Goal: Complete application form

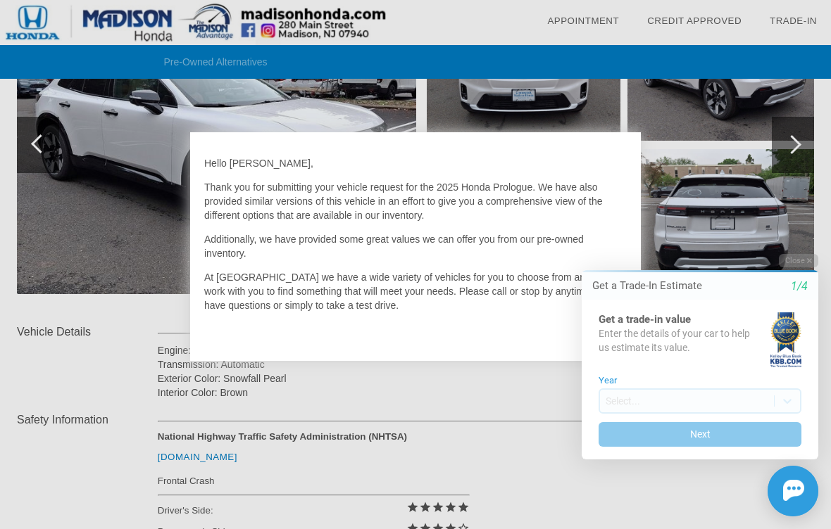
scroll to position [262, 0]
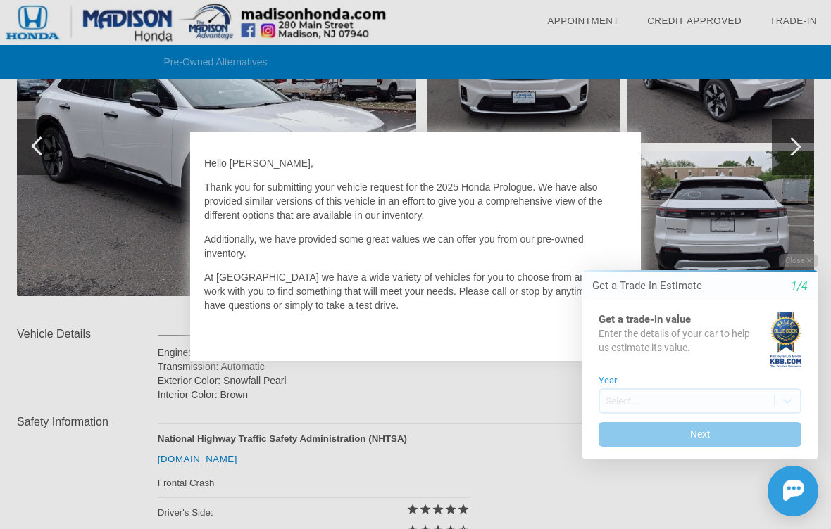
click at [803, 259] on button "Close" at bounding box center [798, 260] width 39 height 13
click at [791, 259] on button "Close" at bounding box center [798, 260] width 39 height 13
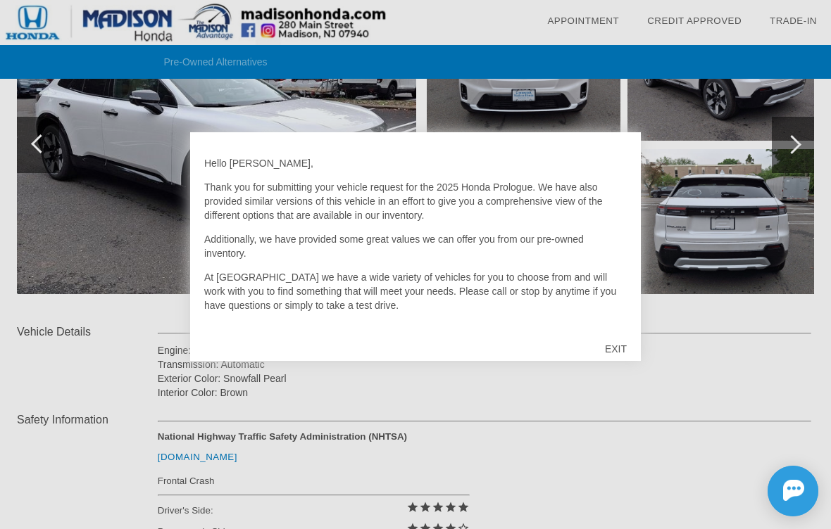
click at [608, 348] on div "EXIT" at bounding box center [616, 349] width 50 height 42
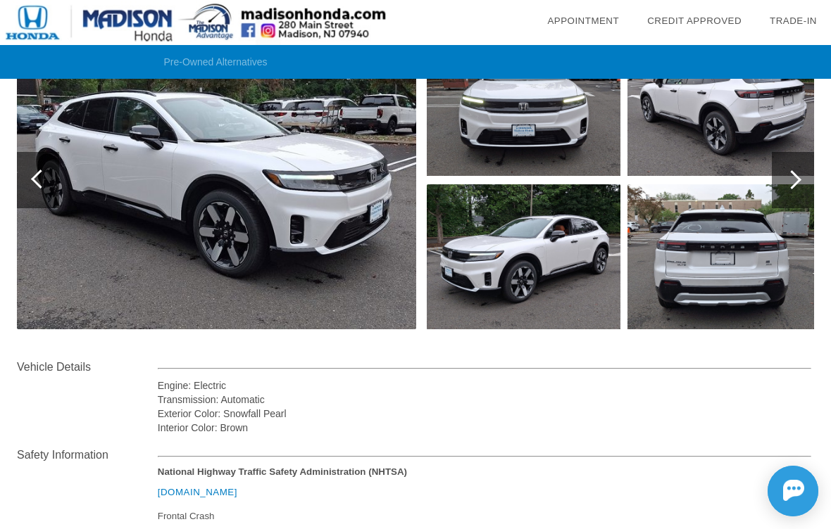
scroll to position [211, 0]
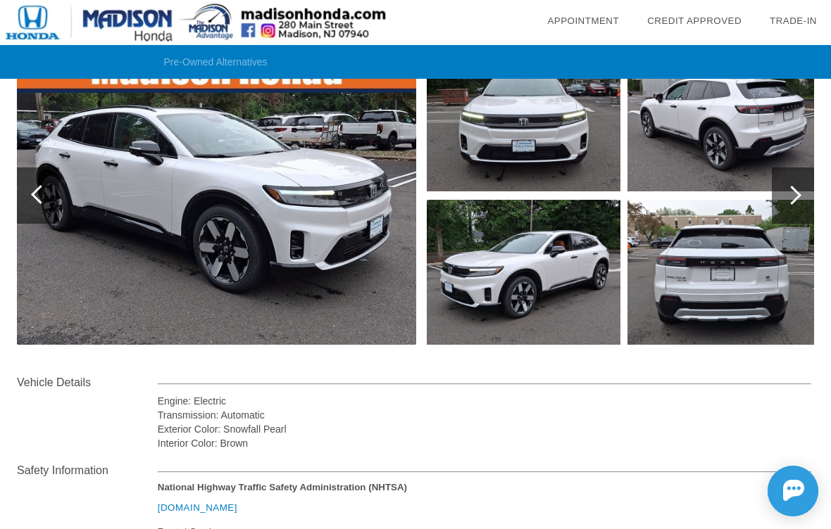
click at [225, 263] on img at bounding box center [216, 195] width 399 height 298
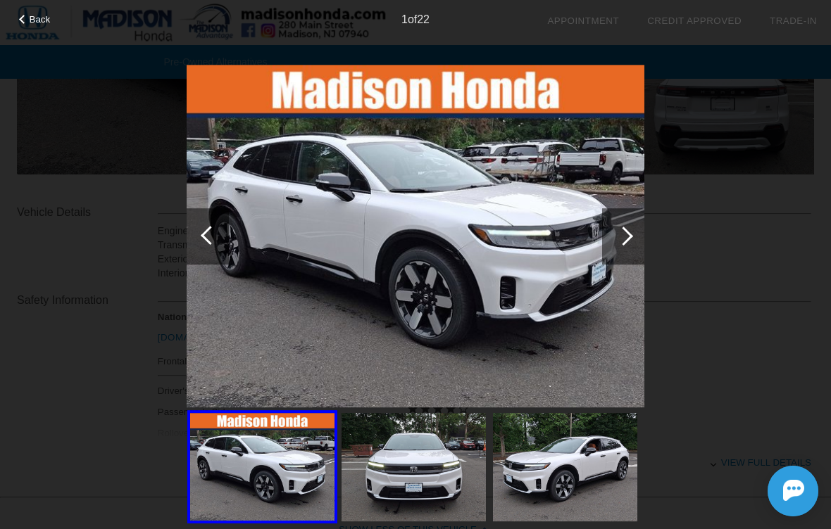
scroll to position [446, 0]
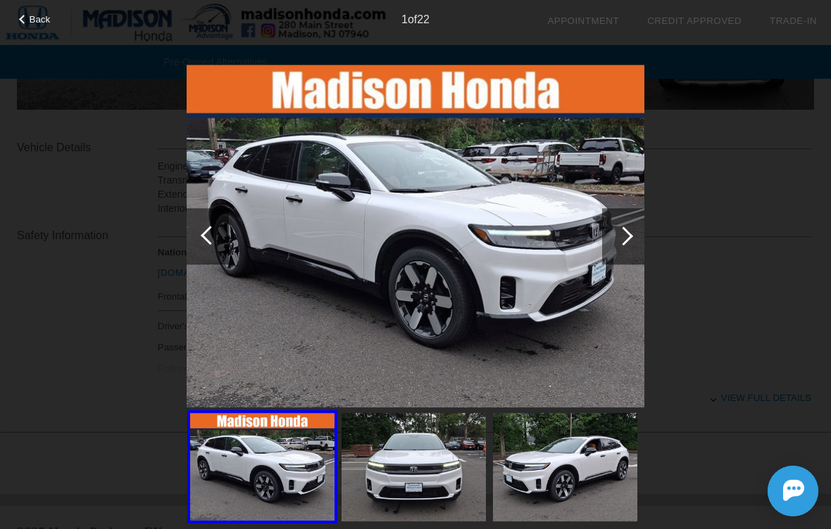
click at [405, 474] on img at bounding box center [413, 467] width 144 height 108
click at [627, 233] on div at bounding box center [623, 236] width 19 height 19
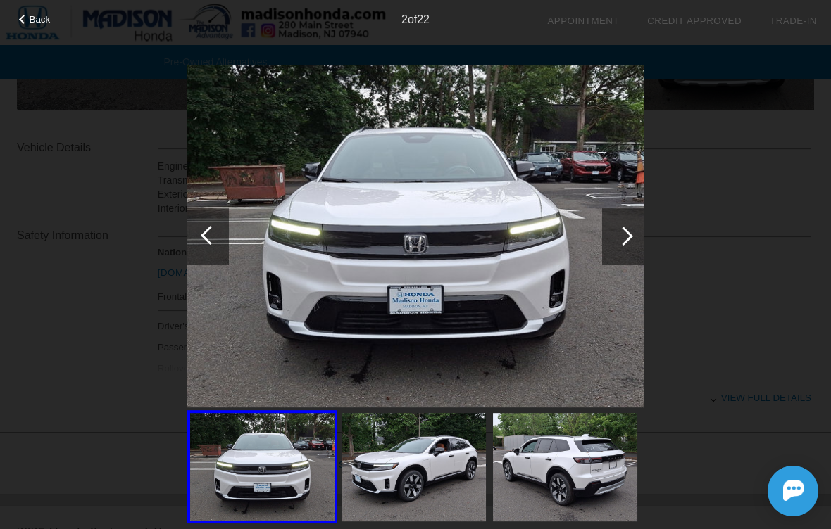
click at [614, 231] on div at bounding box center [623, 236] width 42 height 56
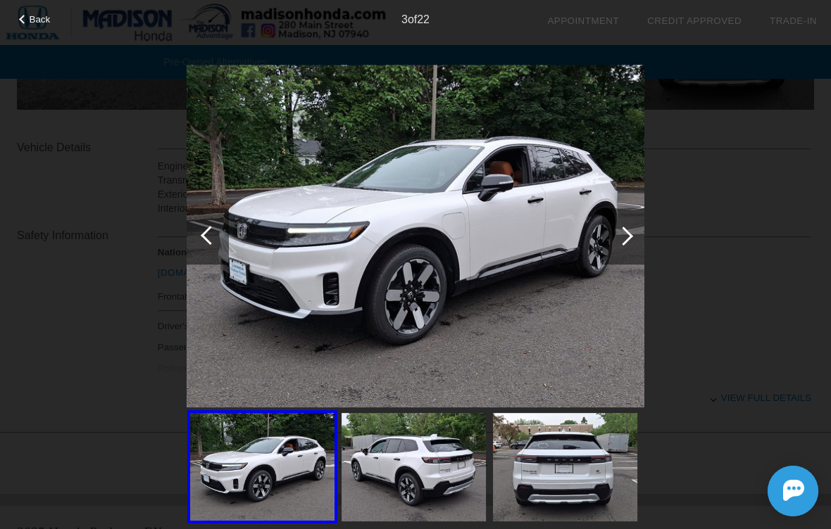
click at [614, 251] on div at bounding box center [623, 236] width 42 height 56
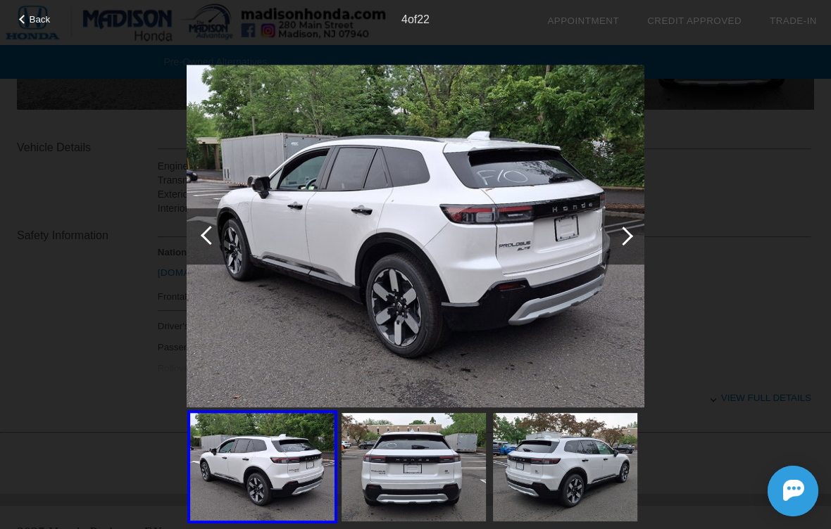
click at [613, 256] on div at bounding box center [623, 236] width 42 height 56
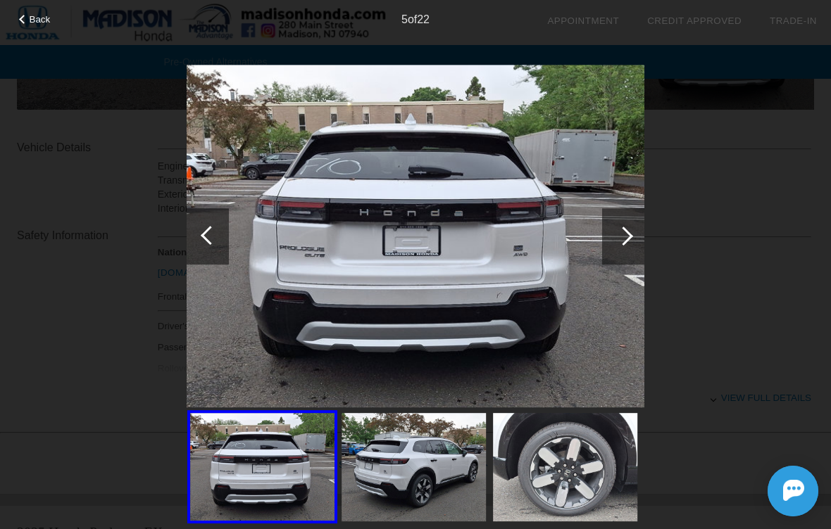
click at [615, 245] on div at bounding box center [623, 236] width 42 height 56
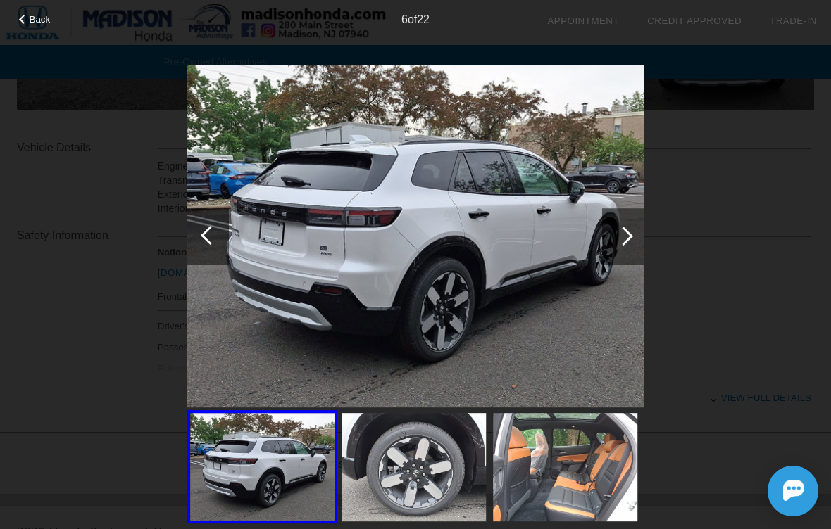
click at [607, 244] on div at bounding box center [623, 236] width 42 height 56
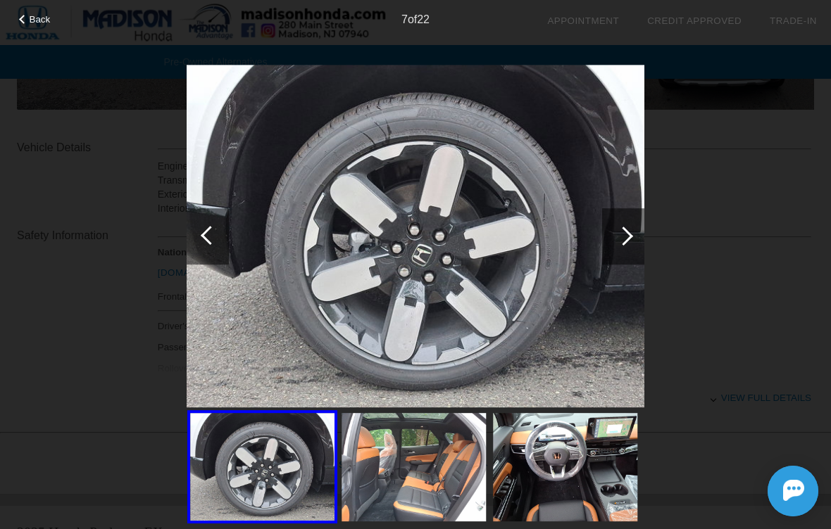
click at [614, 247] on div at bounding box center [623, 236] width 42 height 56
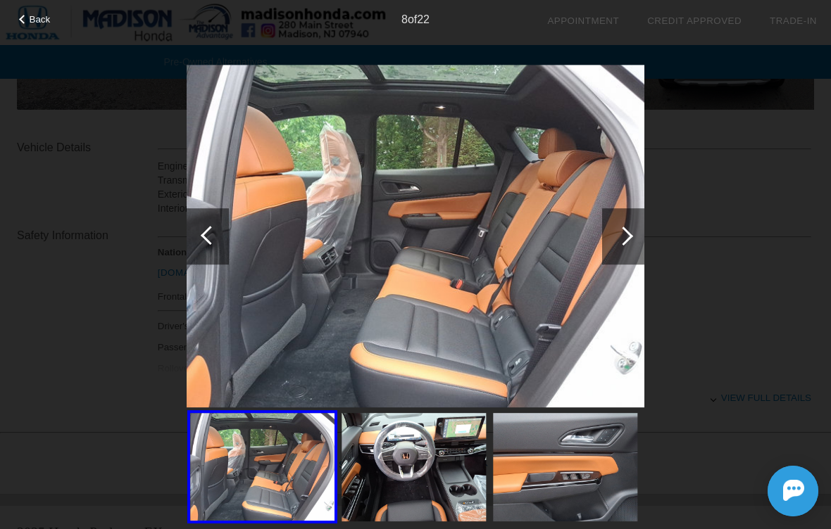
click at [606, 222] on div at bounding box center [623, 236] width 42 height 56
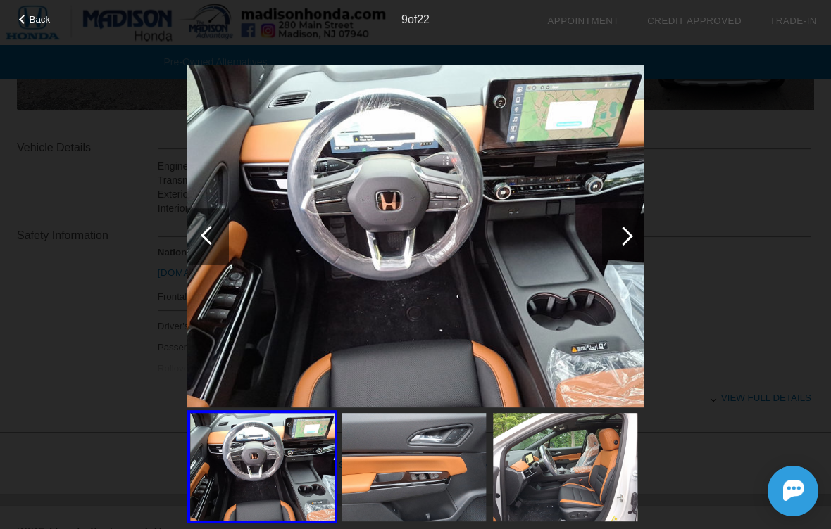
click at [637, 239] on div at bounding box center [623, 236] width 42 height 56
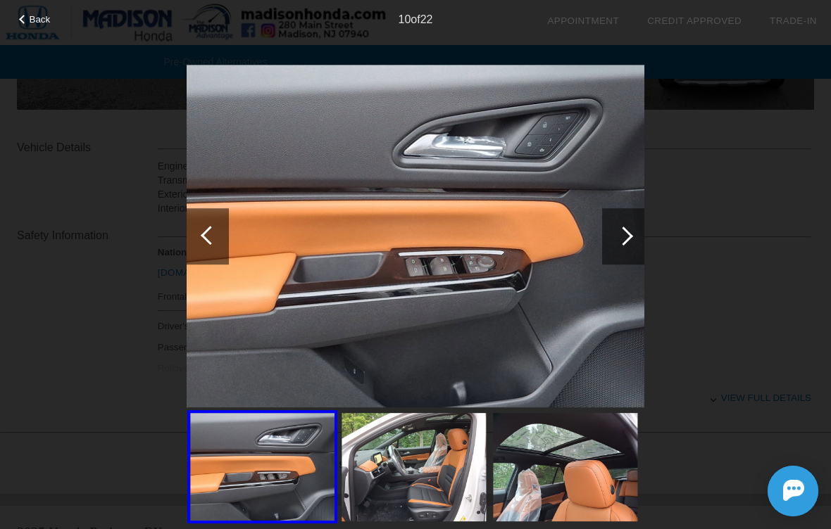
click at [27, 18] on div "Back" at bounding box center [35, 17] width 70 height 7
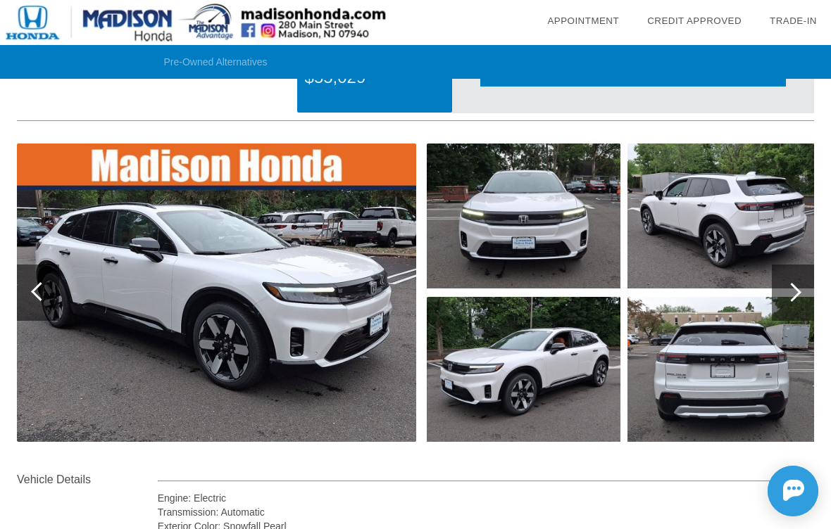
scroll to position [0, 0]
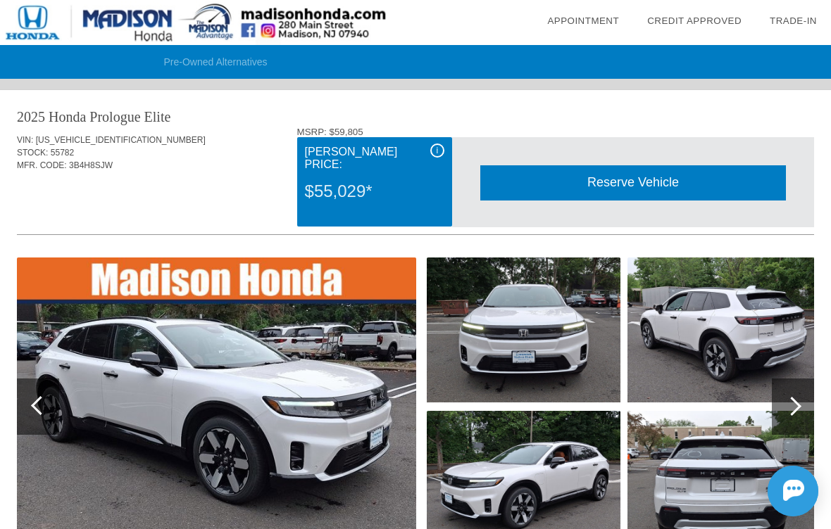
click at [436, 155] on div "i" at bounding box center [437, 151] width 14 height 14
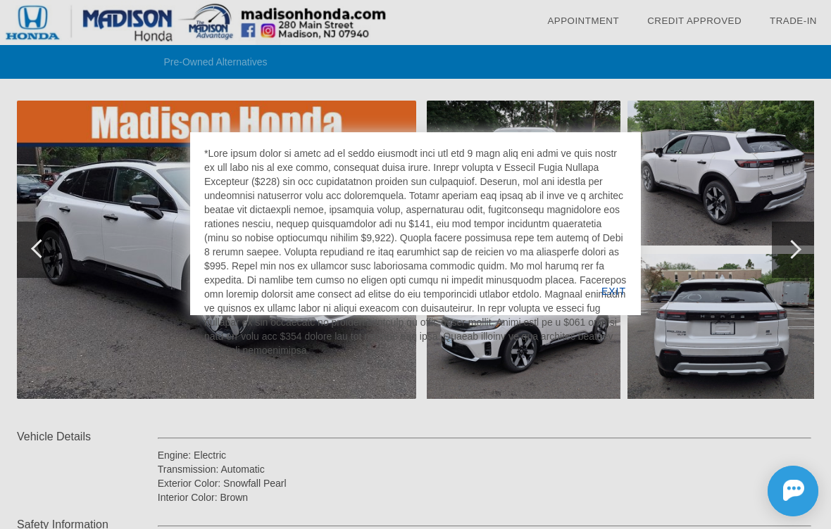
scroll to position [161, 0]
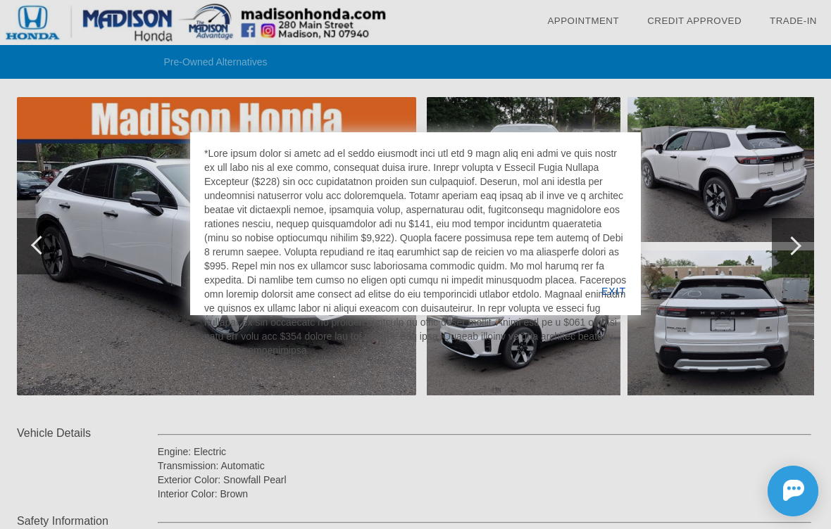
click at [619, 297] on div "EXIT" at bounding box center [613, 292] width 54 height 48
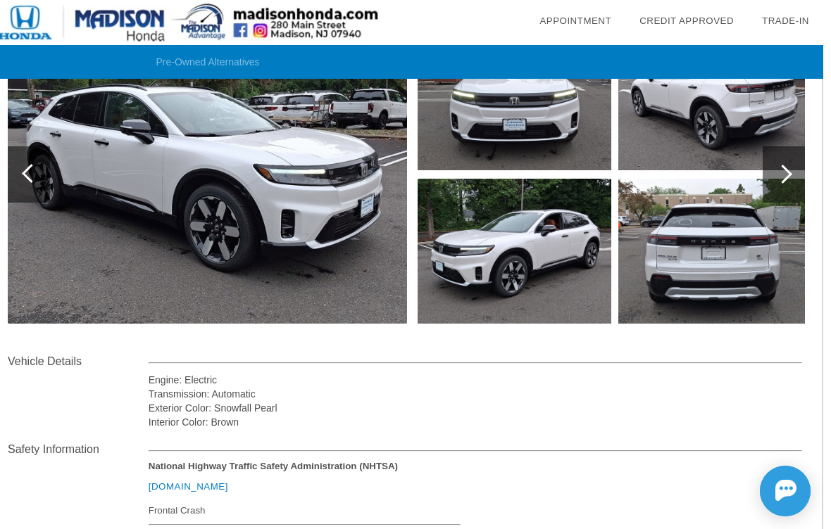
scroll to position [0, 1]
